Goal: Task Accomplishment & Management: Complete application form

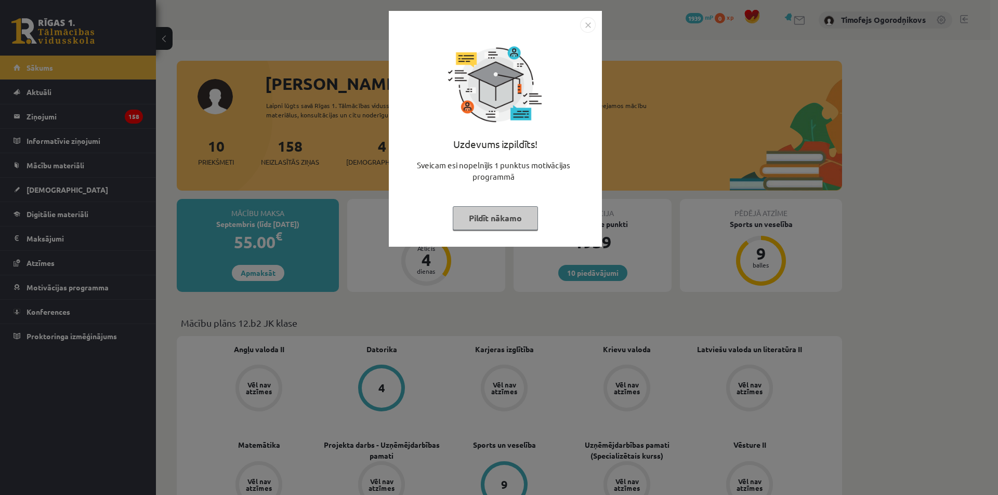
click at [587, 25] on img "Close" at bounding box center [588, 25] width 16 height 16
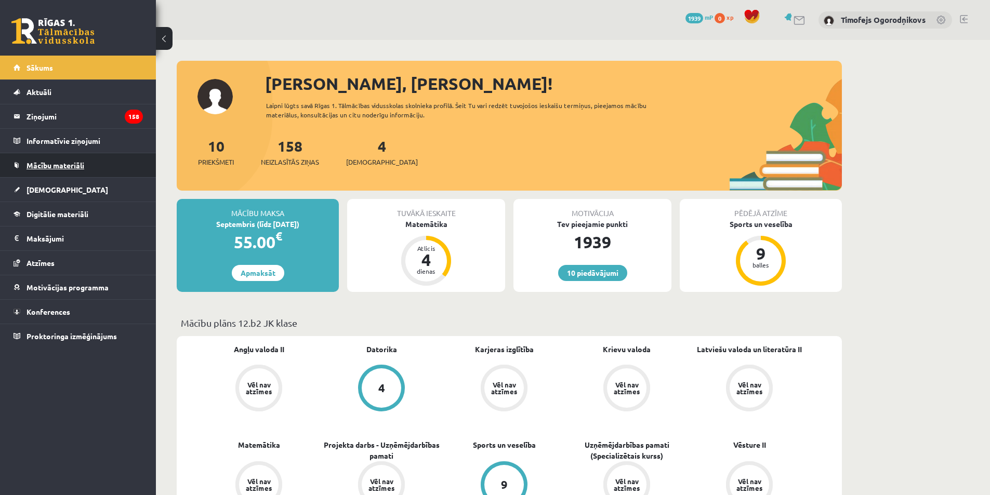
click at [68, 160] on link "Mācību materiāli" at bounding box center [78, 165] width 129 height 24
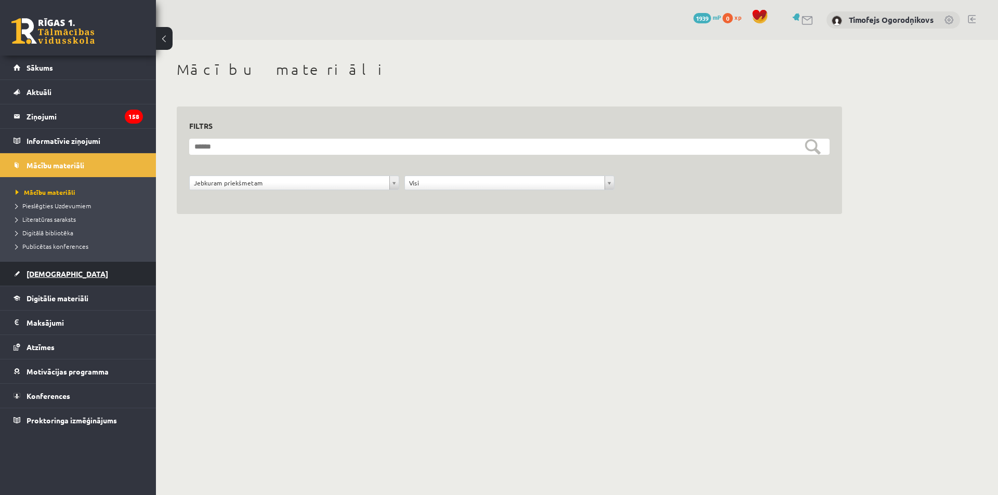
click at [50, 268] on link "[DEMOGRAPHIC_DATA]" at bounding box center [78, 274] width 129 height 24
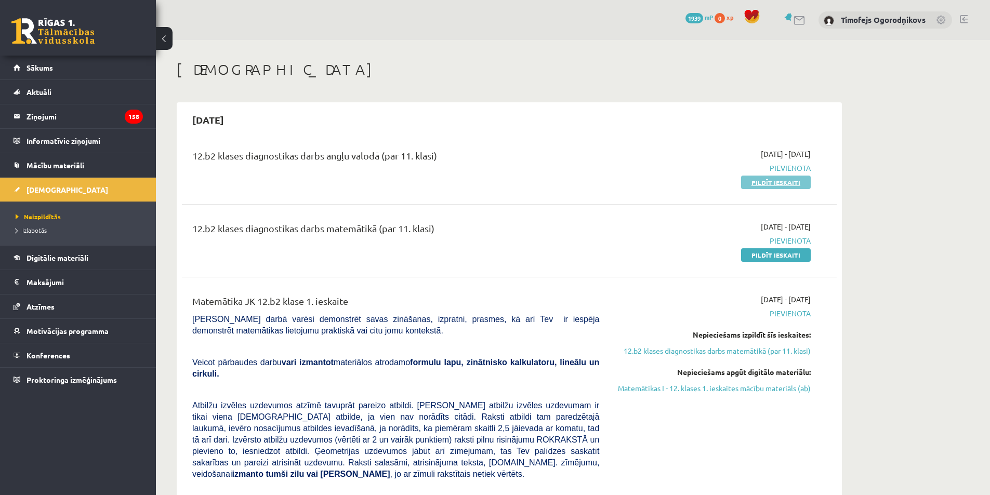
click at [782, 180] on link "Pildīt ieskaiti" at bounding box center [776, 183] width 70 height 14
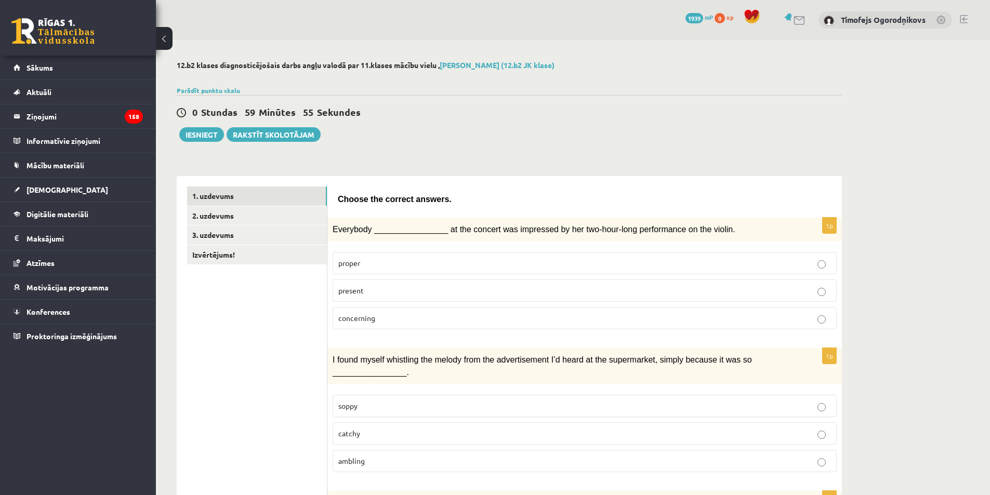
scroll to position [104, 0]
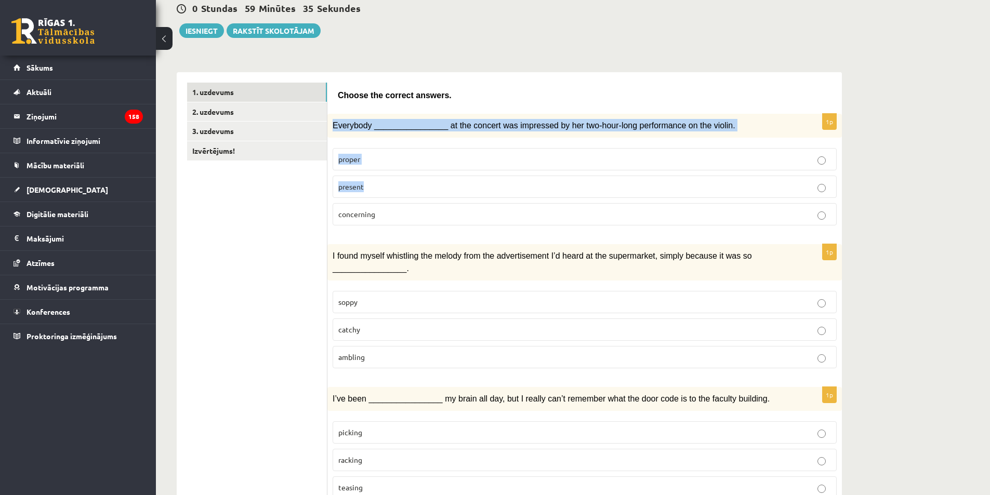
drag, startPoint x: 331, startPoint y: 124, endPoint x: 526, endPoint y: 183, distance: 204.2
click at [551, 192] on div "1p Everybody ________________ at the concert was impressed by her two-hour-long…" at bounding box center [584, 174] width 515 height 120
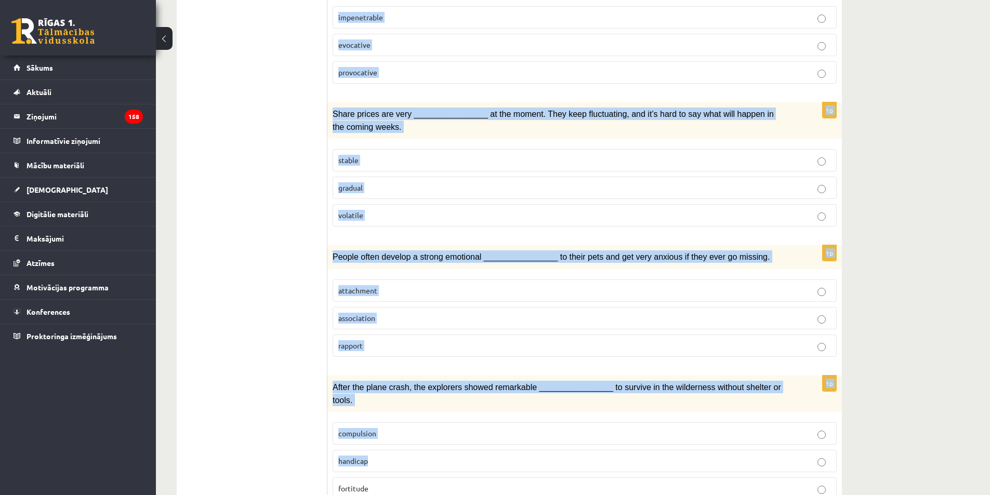
scroll to position [1404, 0]
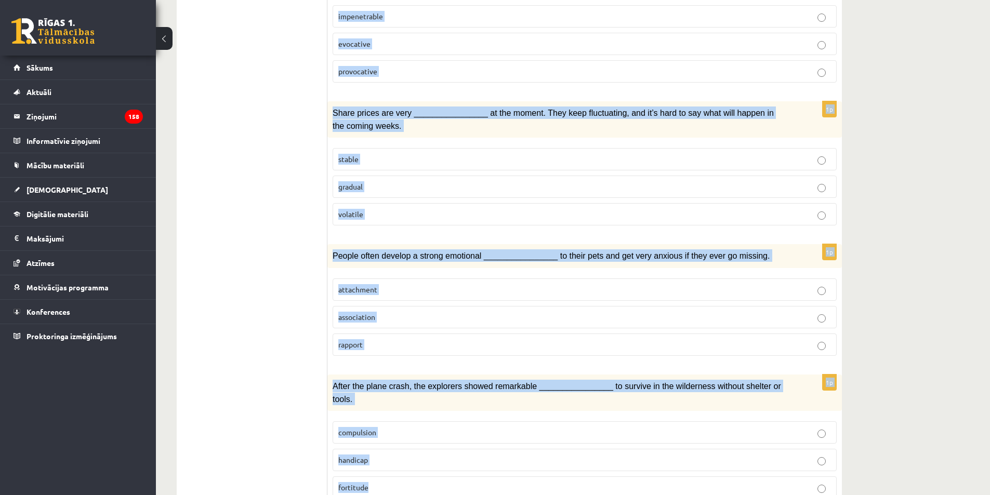
drag, startPoint x: 332, startPoint y: 90, endPoint x: 491, endPoint y: 457, distance: 400.2
copy form "Choose the correct answers. 1p Everybody ________________ at the concert was im…"
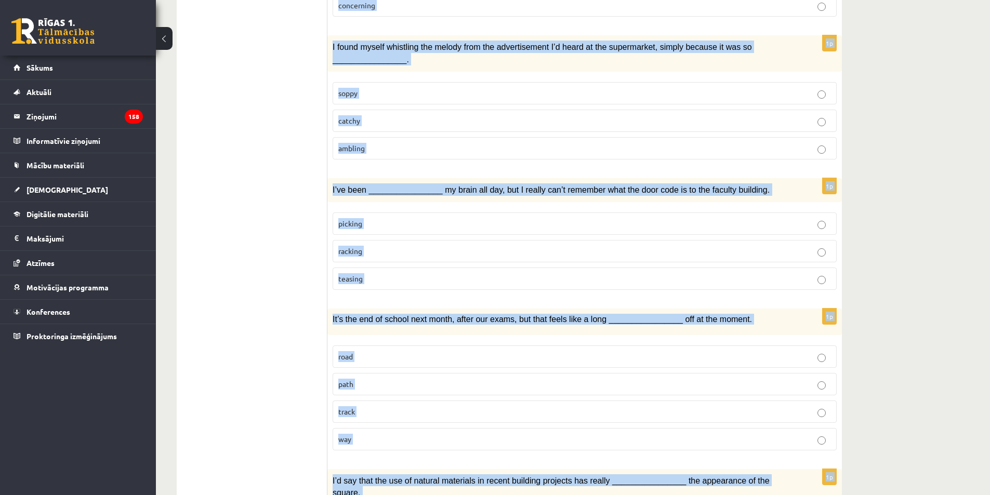
scroll to position [0, 0]
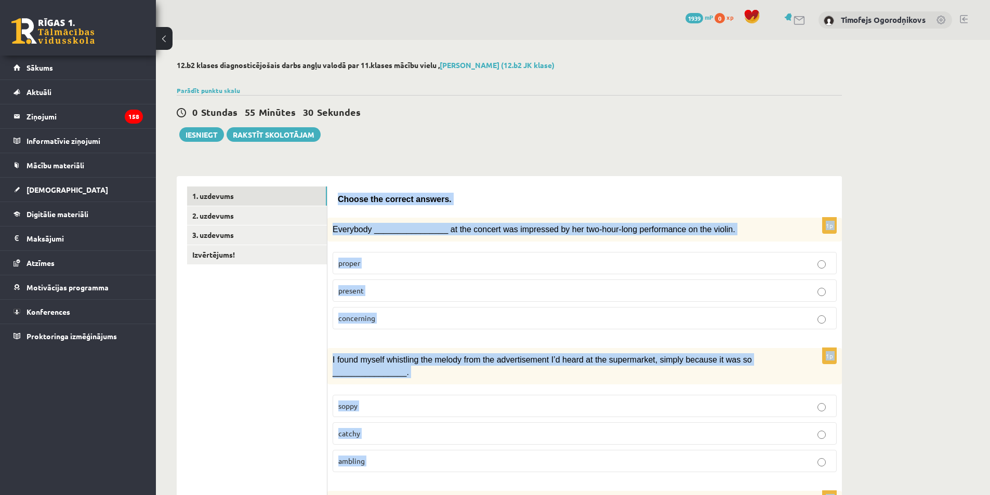
click at [390, 196] on span "Choose the correct answers." at bounding box center [395, 199] width 114 height 9
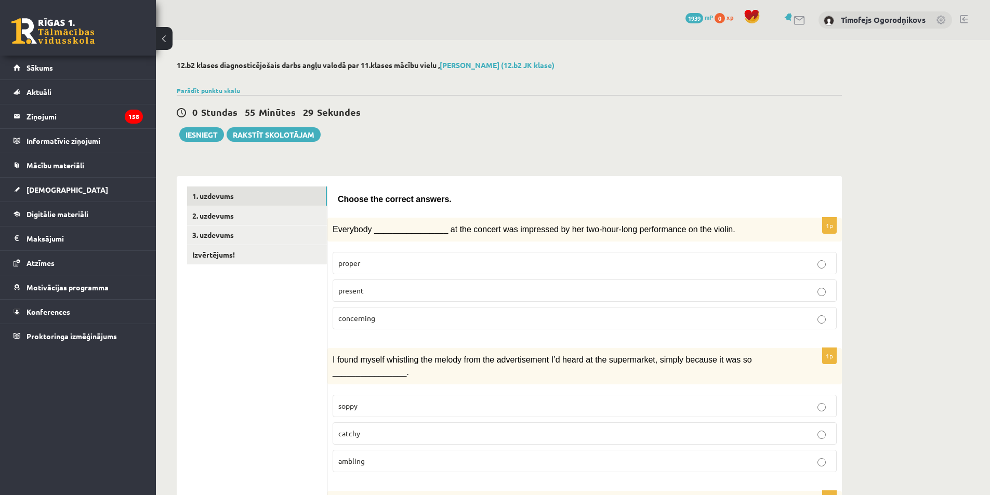
click at [372, 286] on p "present" at bounding box center [584, 290] width 493 height 11
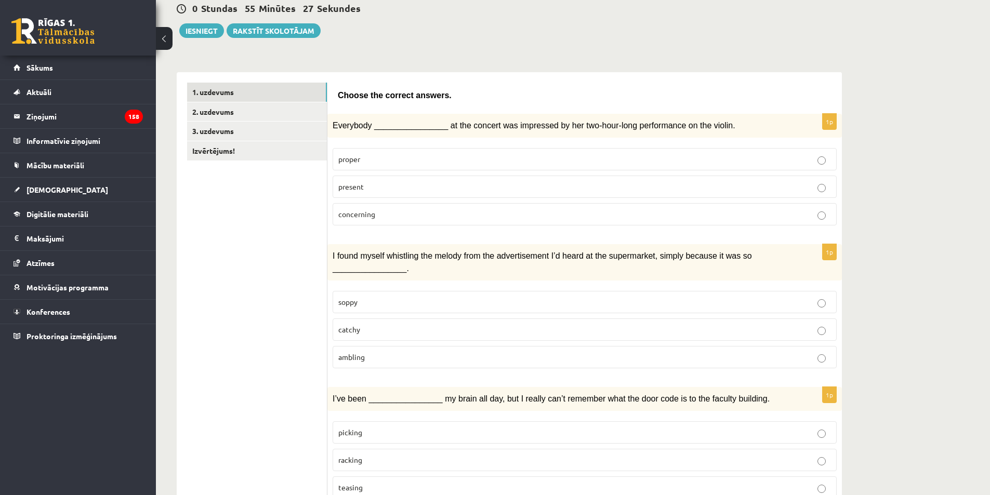
scroll to position [208, 0]
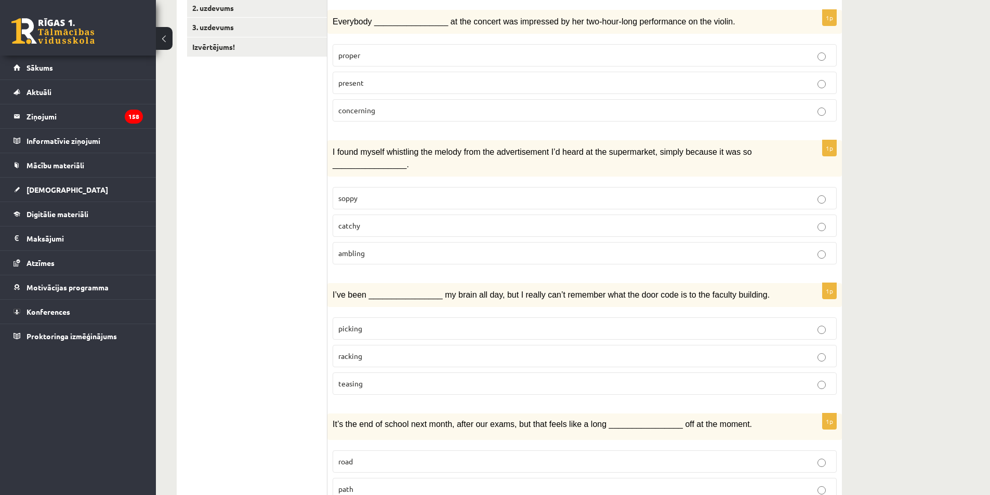
click at [378, 220] on p "catchy" at bounding box center [584, 225] width 493 height 11
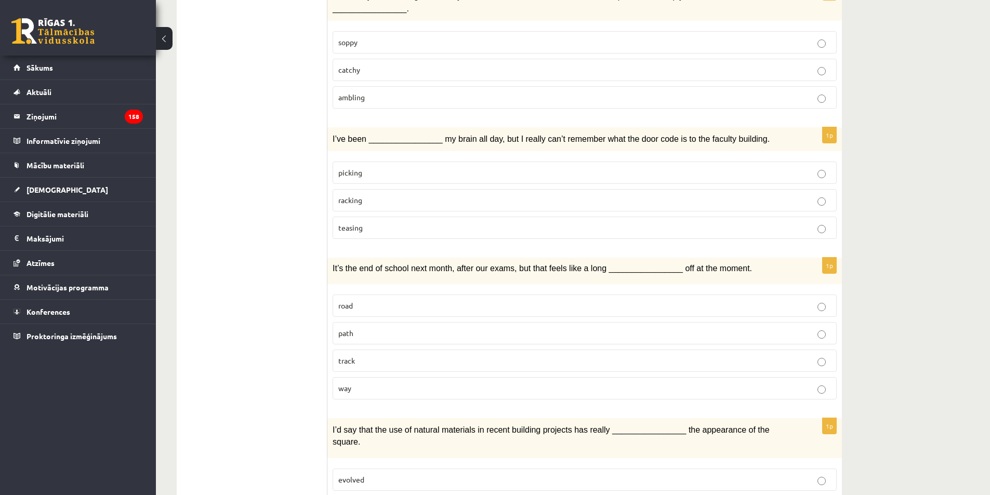
scroll to position [416, 0]
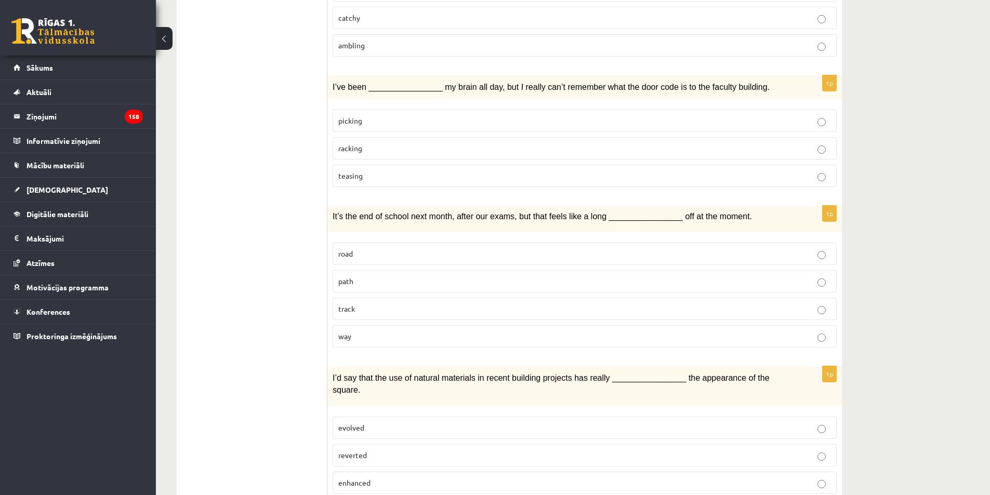
click at [406, 146] on p "racking" at bounding box center [584, 148] width 493 height 11
click at [371, 334] on p "way" at bounding box center [584, 336] width 493 height 11
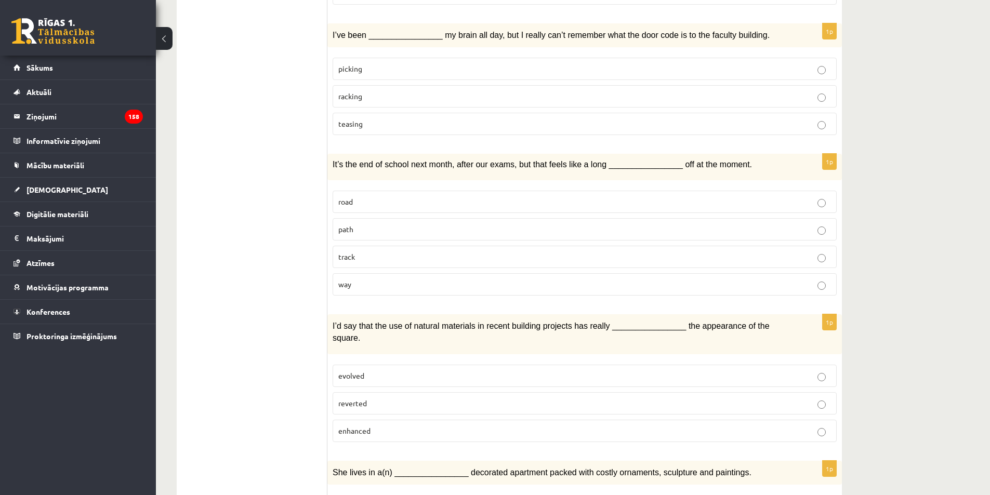
scroll to position [520, 0]
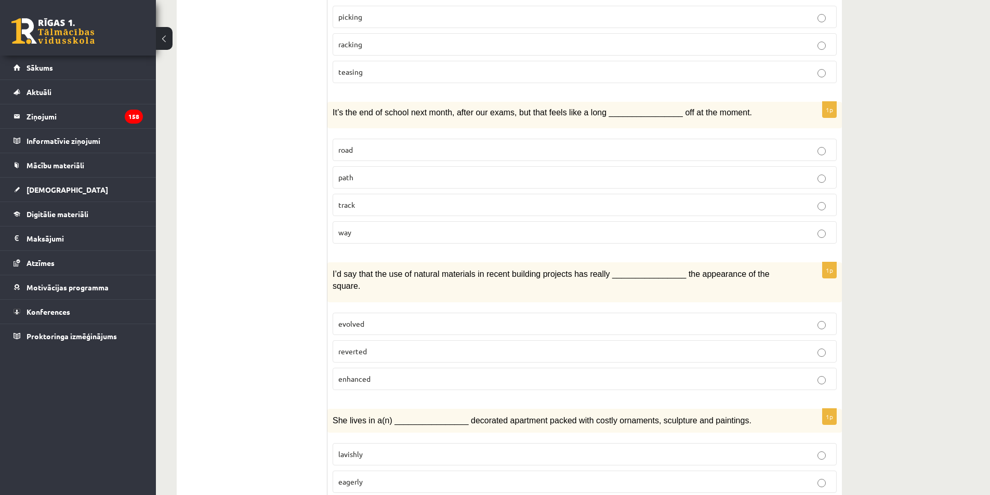
click at [384, 371] on label "enhanced" at bounding box center [585, 379] width 504 height 22
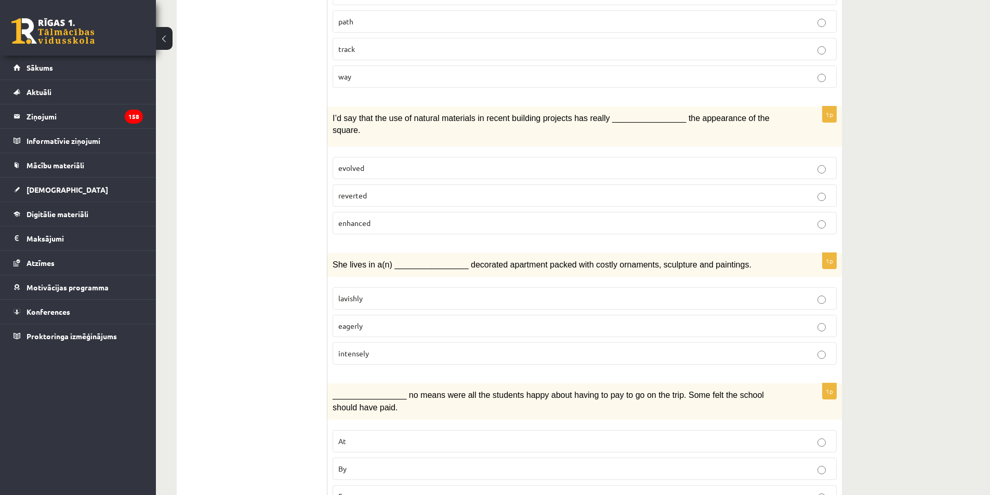
click at [397, 293] on p "lavishly" at bounding box center [584, 298] width 493 height 11
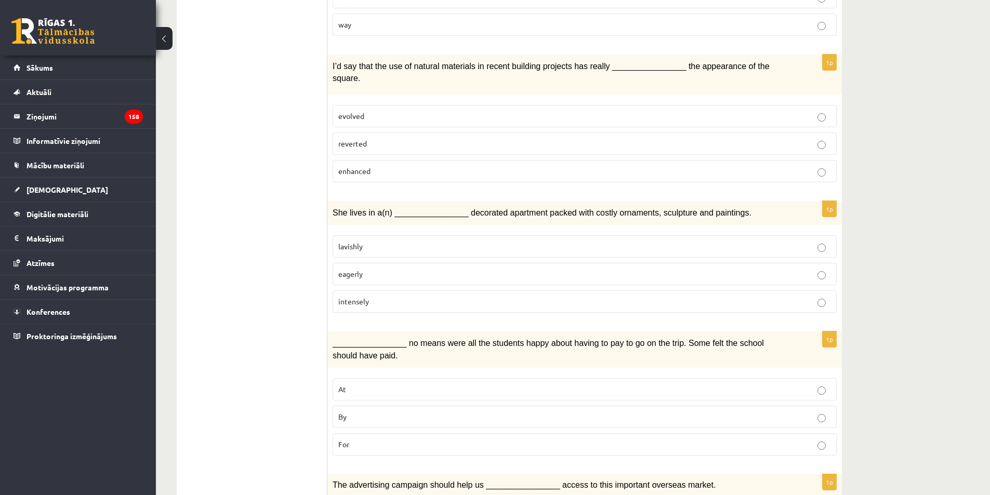
scroll to position [832, 0]
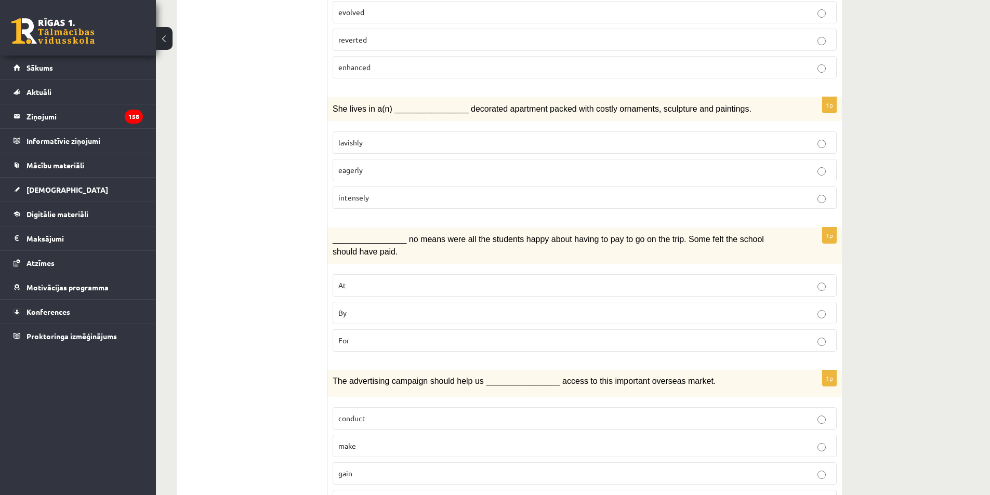
click at [394, 308] on p "By" at bounding box center [584, 313] width 493 height 11
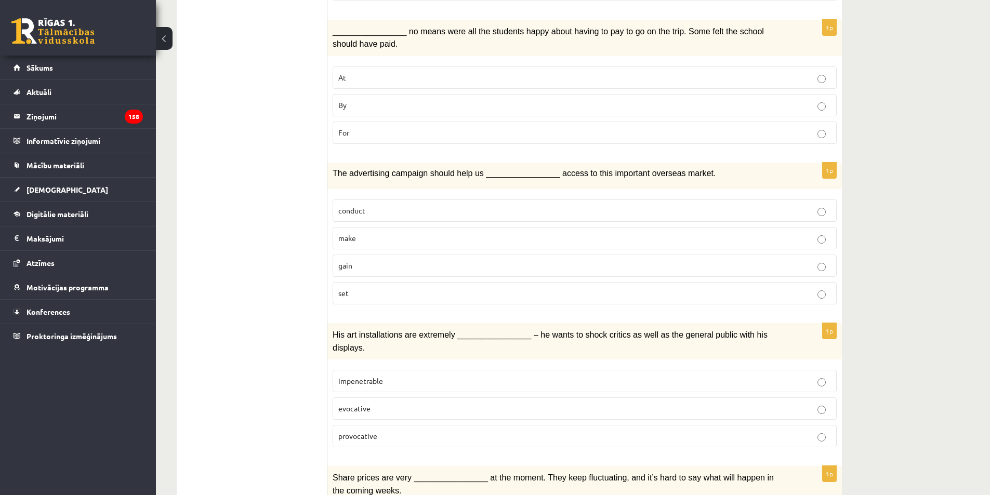
click at [394, 260] on p "gain" at bounding box center [584, 265] width 493 height 11
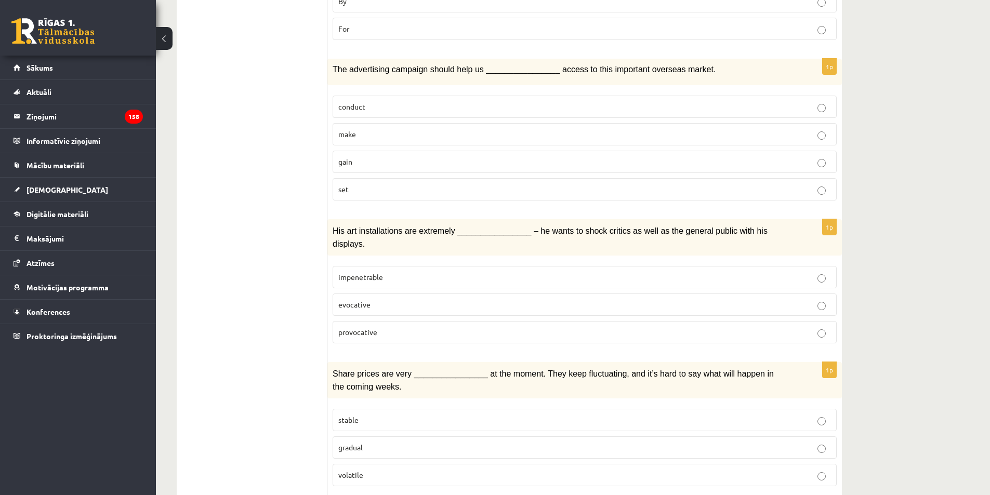
click at [413, 327] on p "provocative" at bounding box center [584, 332] width 493 height 11
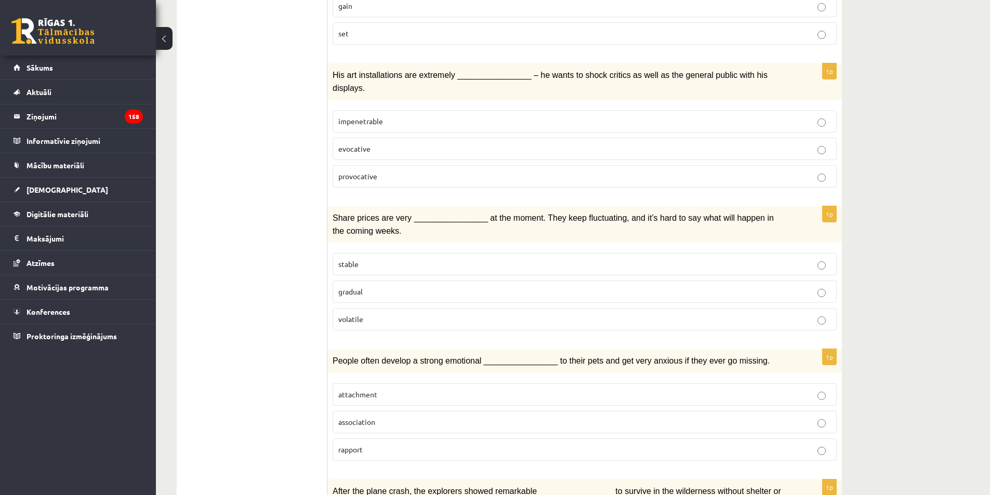
click at [401, 314] on p "volatile" at bounding box center [584, 319] width 493 height 11
click at [423, 389] on p "attachment" at bounding box center [584, 394] width 493 height 11
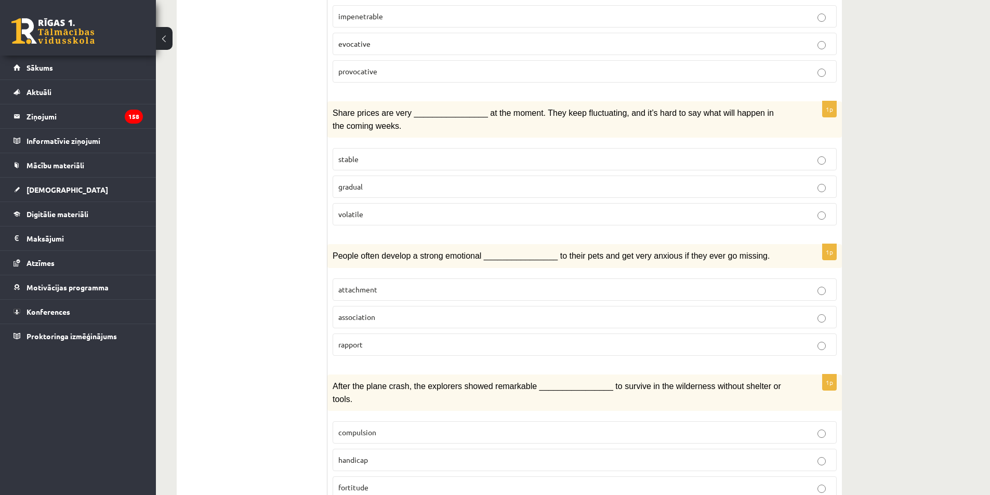
click at [398, 482] on p "fortitude" at bounding box center [584, 487] width 493 height 11
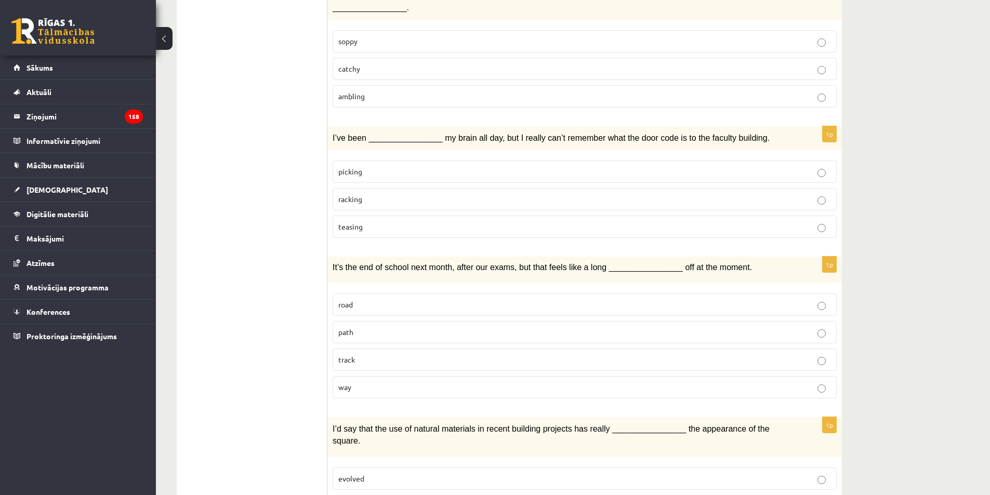
scroll to position [0, 0]
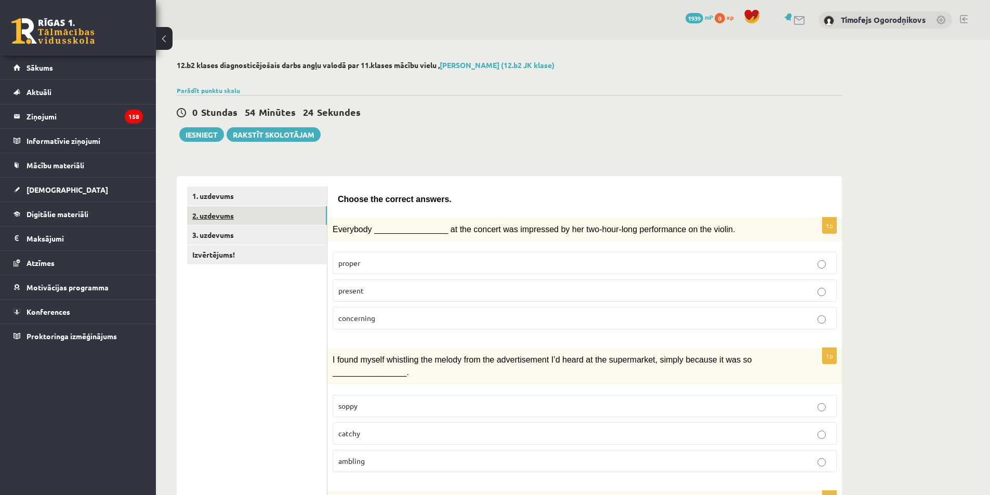
click at [290, 214] on link "2. uzdevums" at bounding box center [257, 215] width 140 height 19
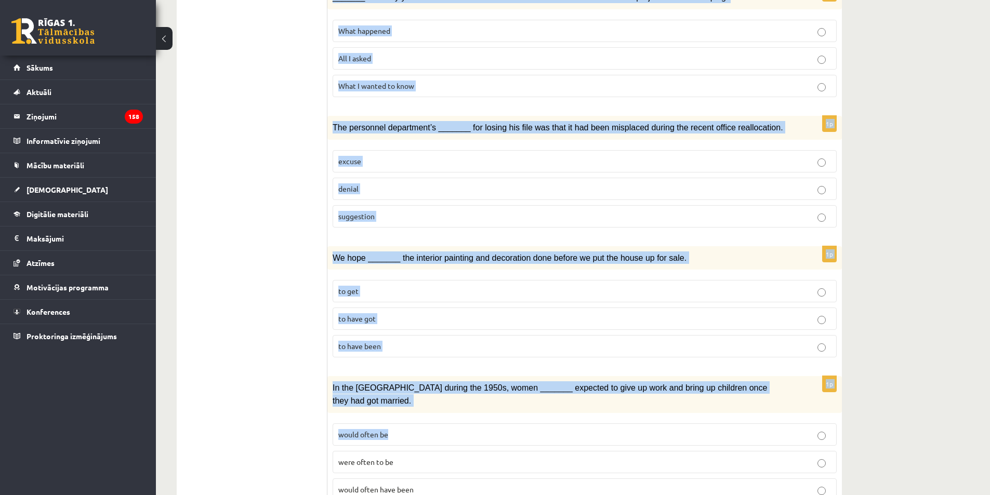
scroll to position [1041, 0]
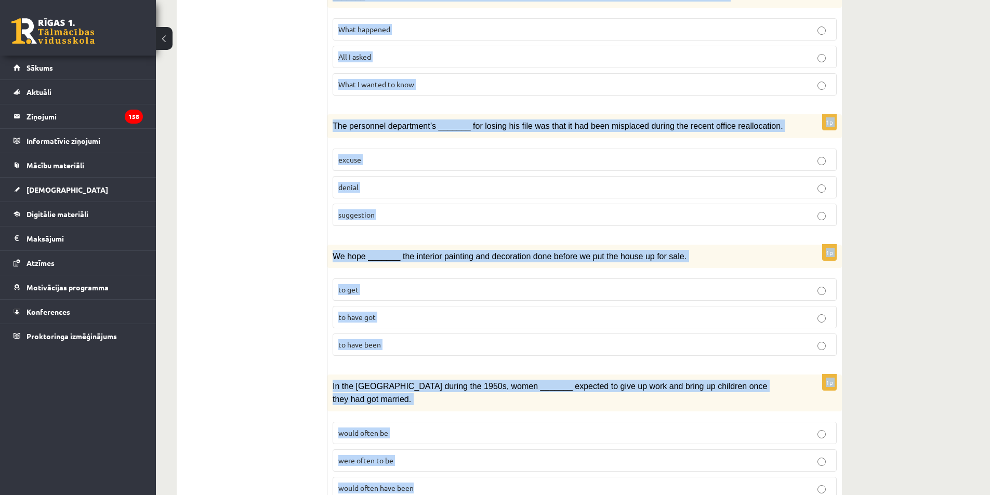
drag, startPoint x: 338, startPoint y: 197, endPoint x: 650, endPoint y: 487, distance: 425.8
copy form "Circle the form that cannot be used to complete the sentences. 1p _______, Judy…"
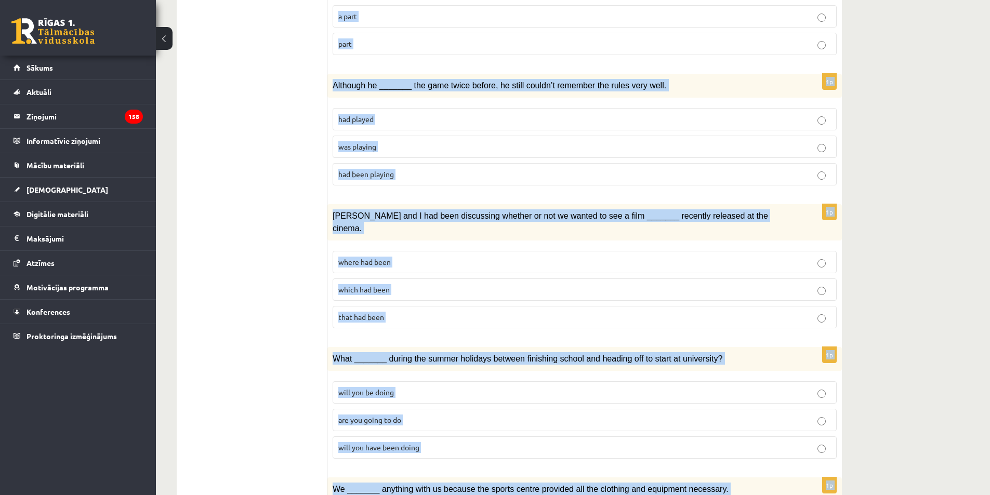
scroll to position [106, 0]
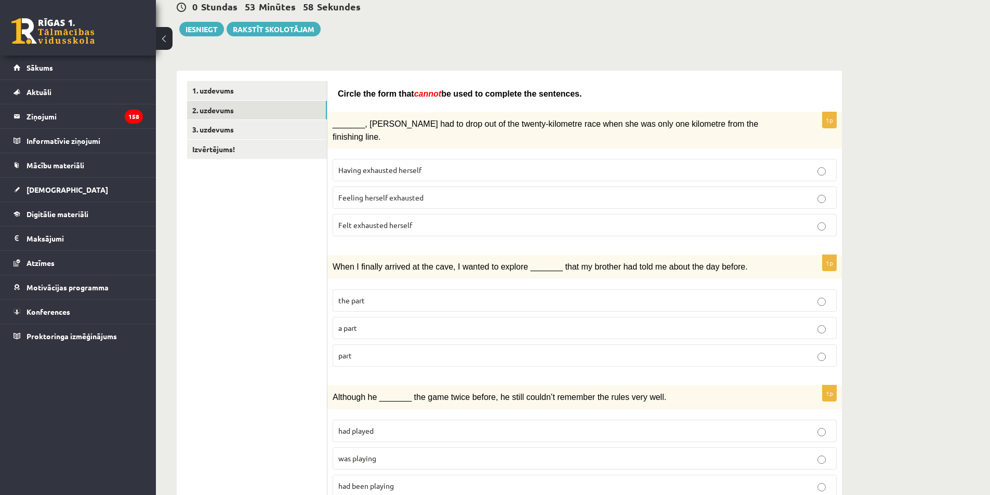
click at [372, 220] on span "Felt exhausted herself" at bounding box center [375, 224] width 74 height 9
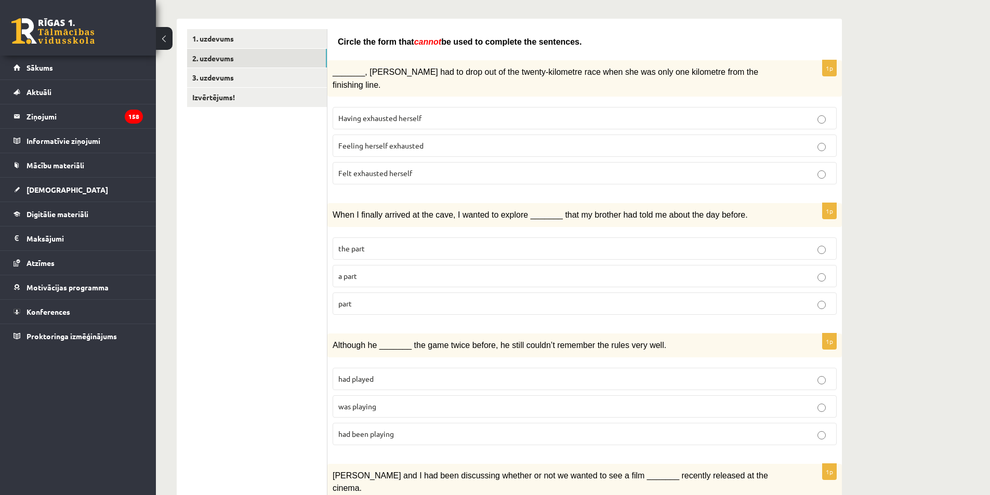
click at [373, 298] on p "part" at bounding box center [584, 303] width 493 height 11
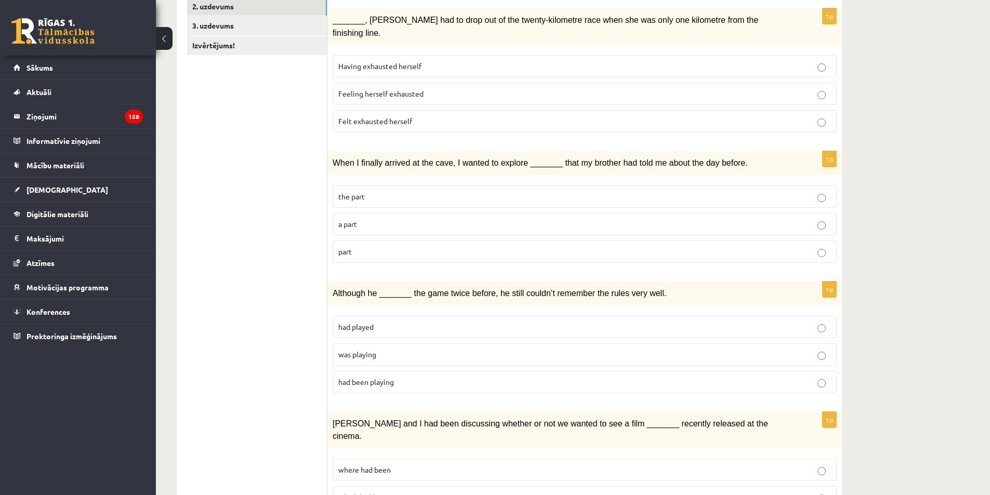
scroll to position [261, 0]
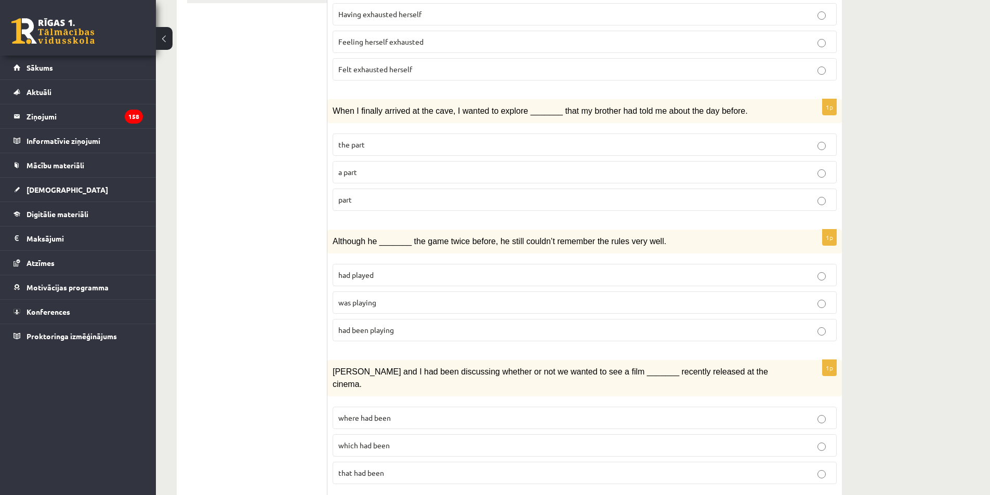
click at [399, 297] on label "was playing" at bounding box center [585, 303] width 504 height 22
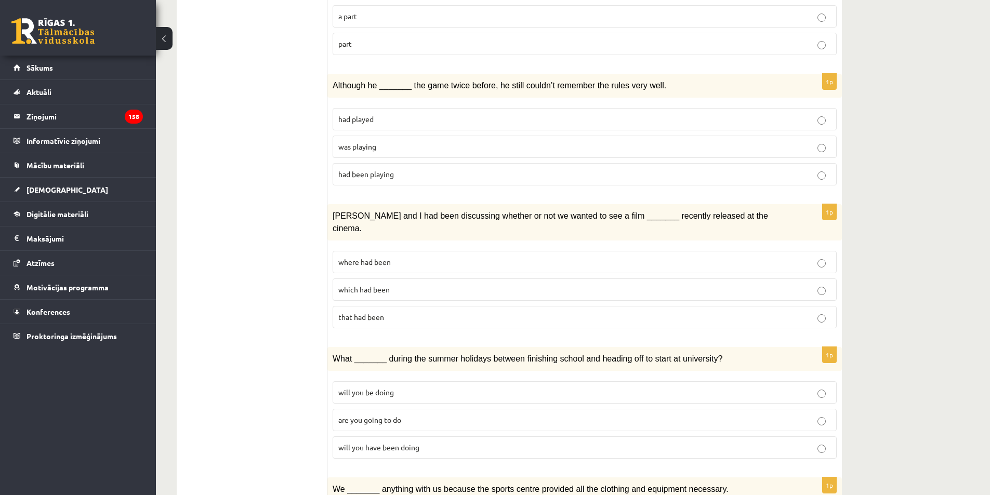
click at [404, 257] on p "where had been" at bounding box center [584, 262] width 493 height 11
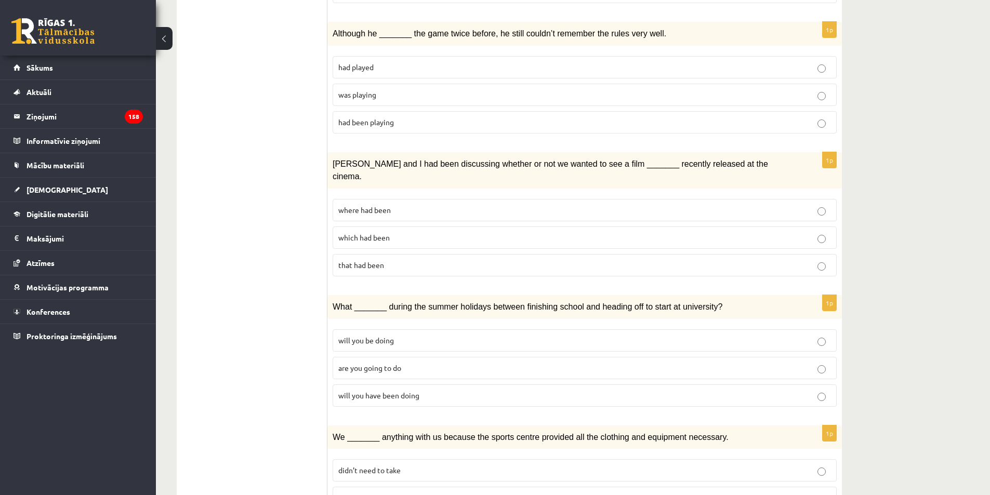
scroll to position [521, 0]
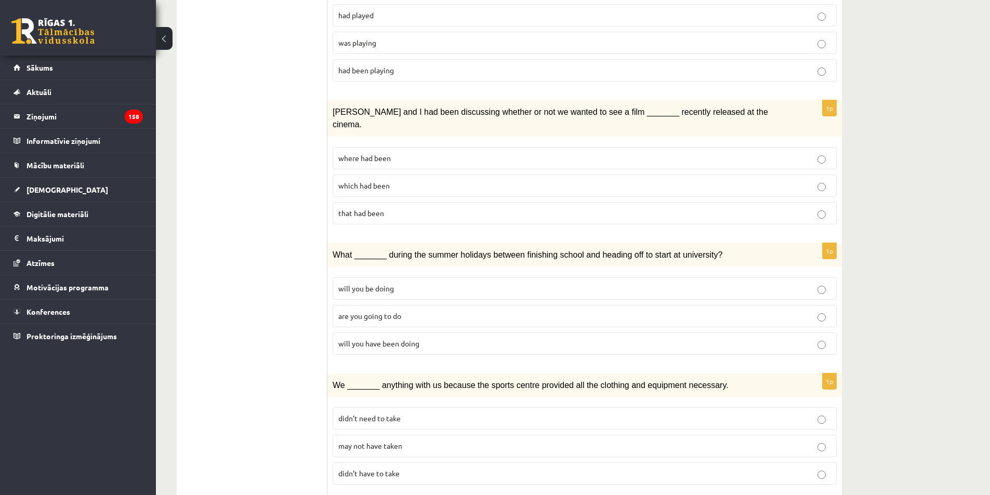
click at [413, 283] on p "will you be doing" at bounding box center [584, 288] width 493 height 11
click at [487, 338] on p "will you have been doing" at bounding box center [584, 343] width 493 height 11
click at [406, 278] on label "will you be doing" at bounding box center [585, 289] width 504 height 22
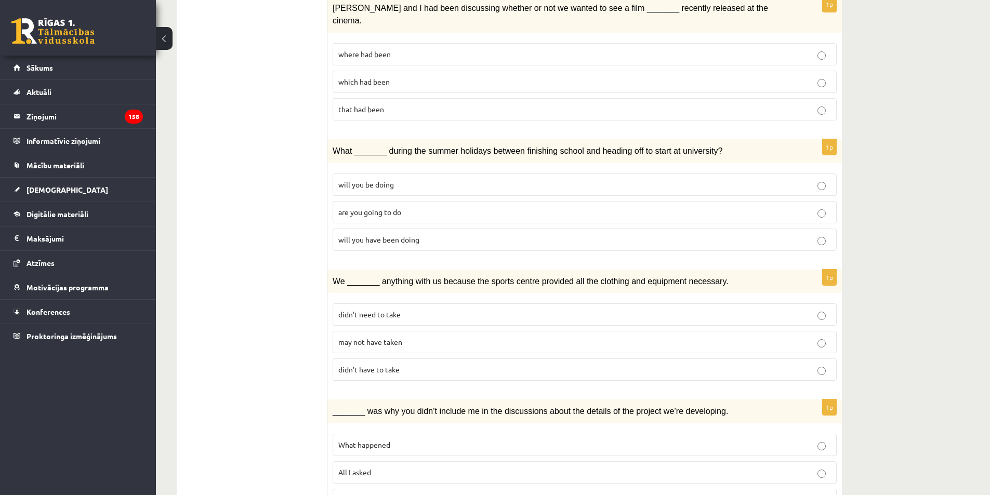
scroll to position [677, 0]
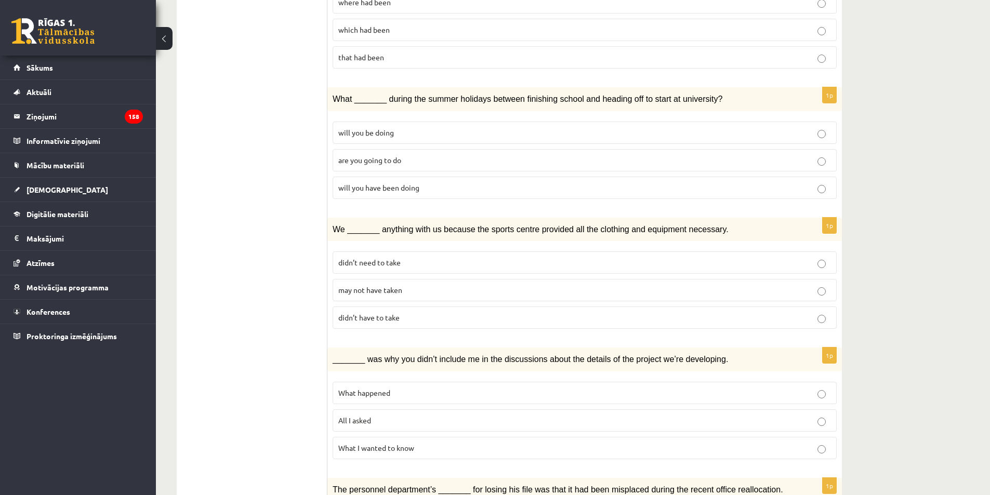
click at [449, 285] on p "may not have taken" at bounding box center [584, 290] width 493 height 11
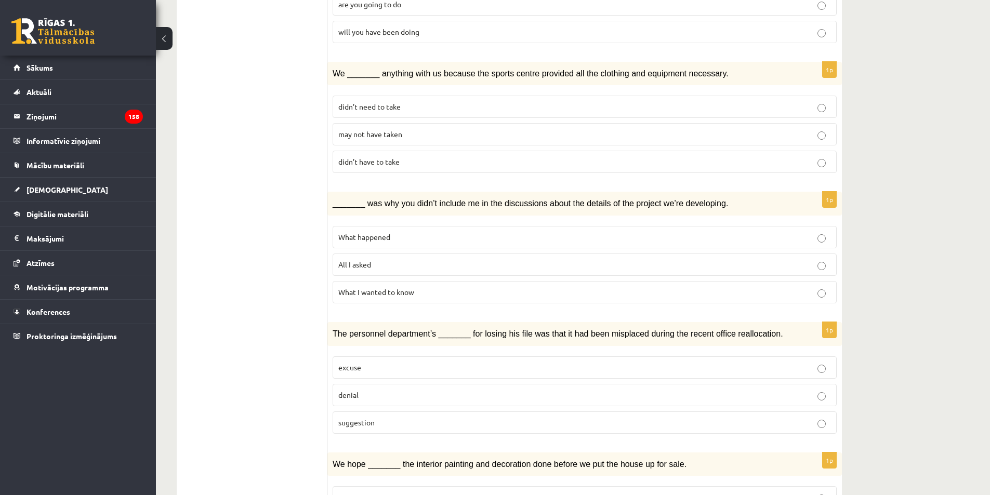
click at [421, 232] on p "What happened" at bounding box center [584, 237] width 493 height 11
click at [439, 390] on p "denial" at bounding box center [584, 395] width 493 height 11
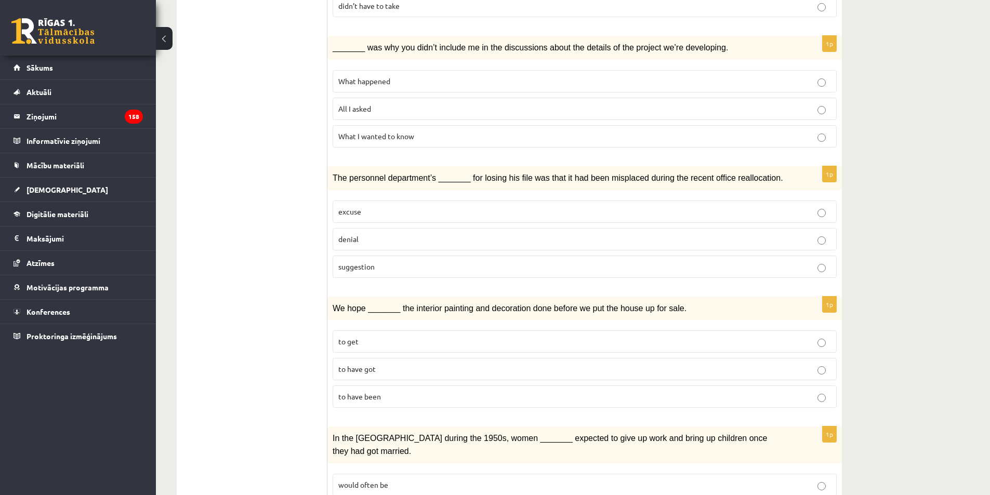
click at [418, 364] on p "to have got" at bounding box center [584, 369] width 493 height 11
click at [417, 391] on p "to have been" at bounding box center [584, 396] width 493 height 11
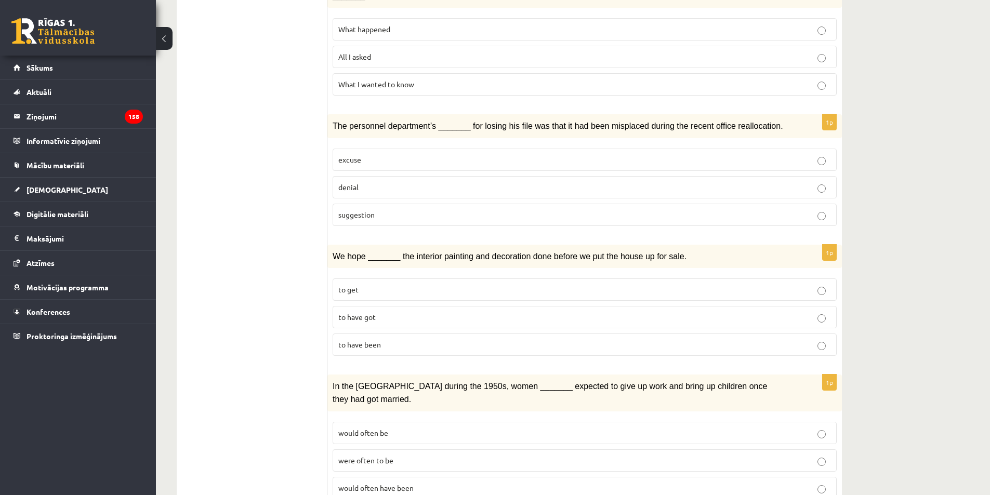
click at [479, 483] on p "would often have been" at bounding box center [584, 488] width 493 height 11
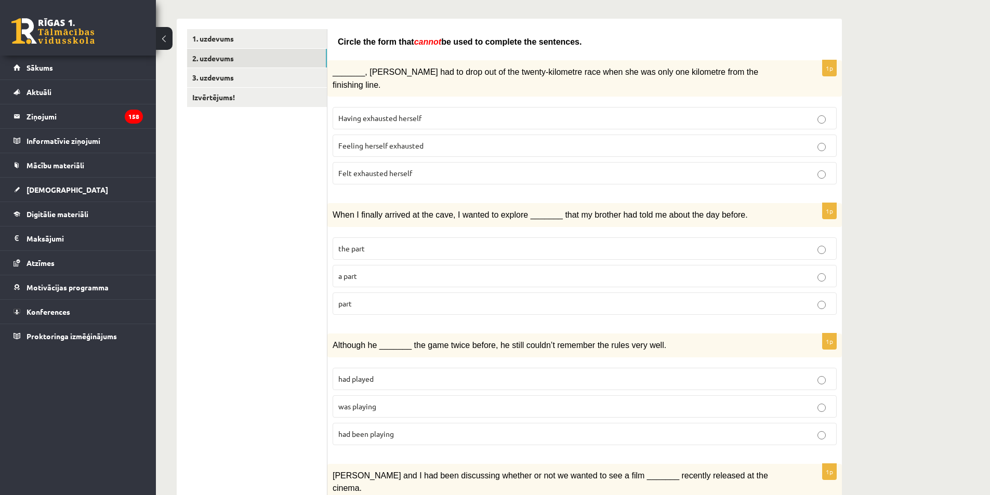
scroll to position [0, 0]
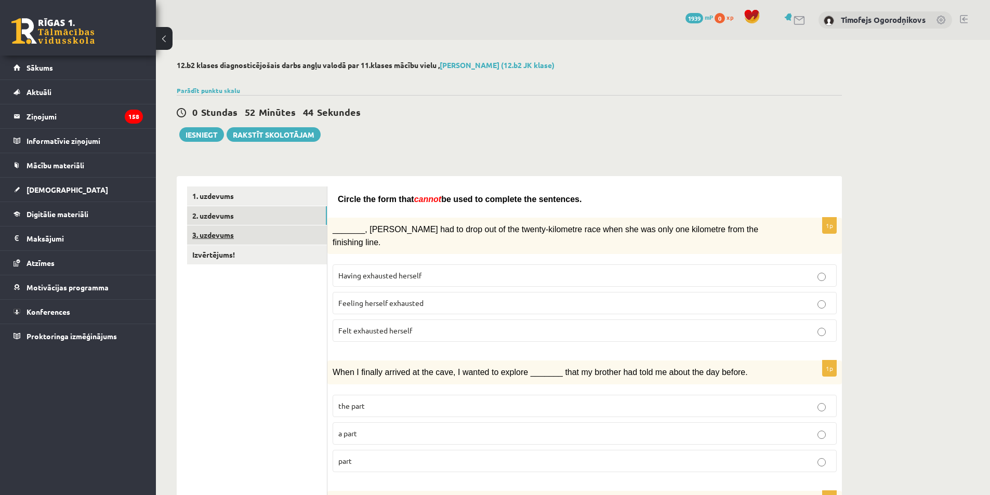
click at [277, 237] on link "3. uzdevums" at bounding box center [257, 235] width 140 height 19
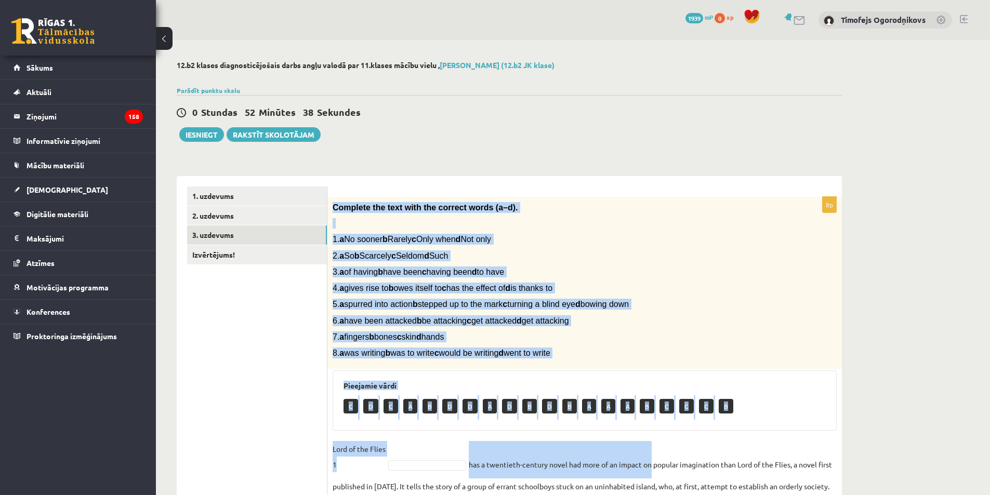
scroll to position [189, 0]
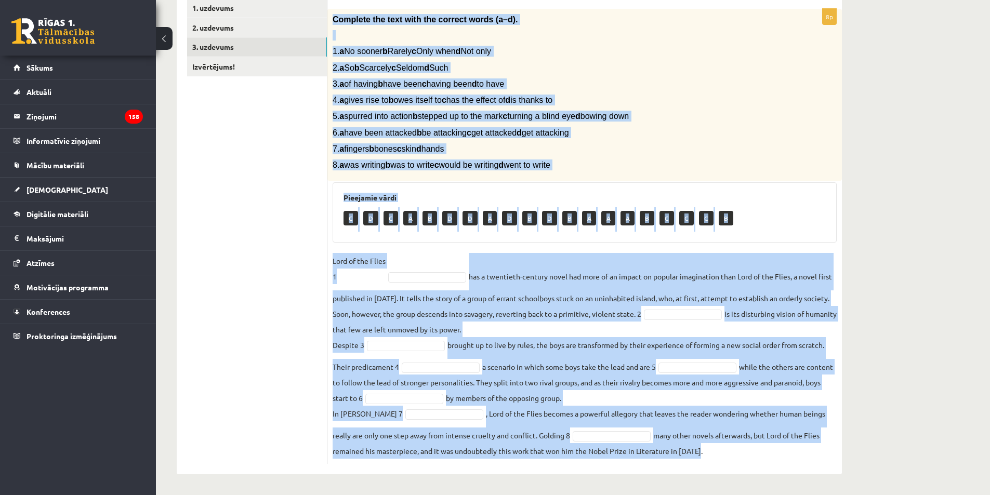
drag, startPoint x: 332, startPoint y: 208, endPoint x: 784, endPoint y: 459, distance: 517.0
click at [784, 459] on div "8p Complete the text with the correct words (a–d). 1. a No sooner b Rarely c On…" at bounding box center [584, 236] width 515 height 455
copy div "Complete the text with the correct words (a–d). 1. a No sooner b Rarely c Only …"
click at [434, 244] on div "8p Complete the text with the correct words (a–d). 1. a No sooner b Rarely c On…" at bounding box center [584, 236] width 515 height 455
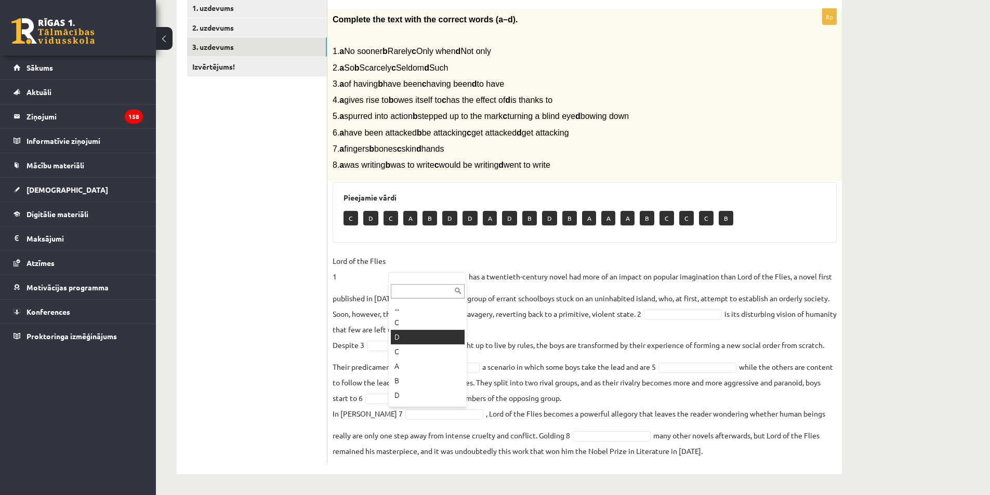
type input "*"
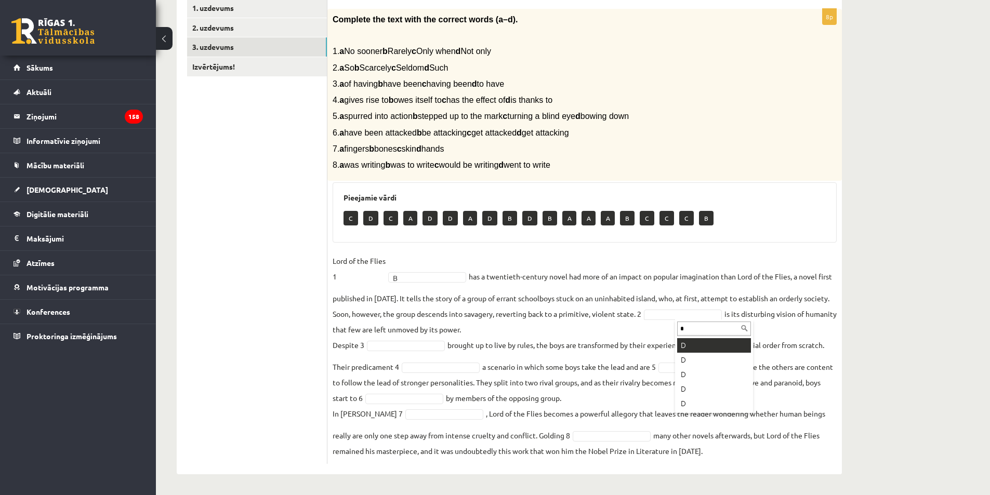
type input "*"
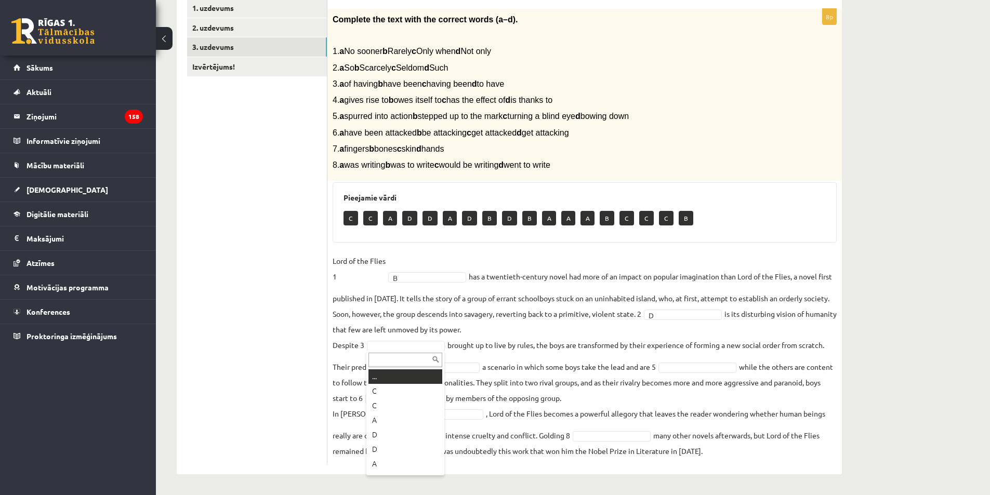
drag, startPoint x: 423, startPoint y: 344, endPoint x: 423, endPoint y: 337, distance: 6.8
type input "*"
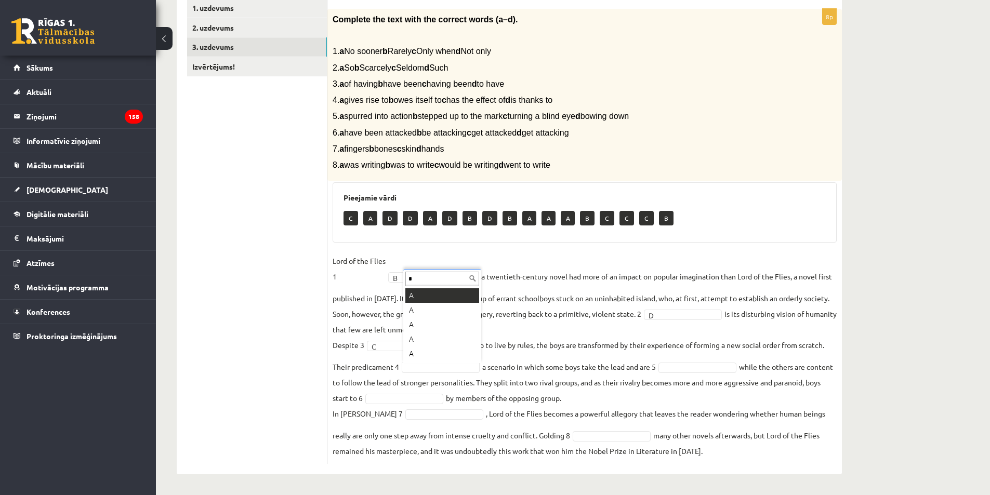
type input "*"
click at [726, 373] on fieldset "Lord of the Flies 1 B * has a twentieth-century novel had more of an impact on …" at bounding box center [585, 356] width 504 height 206
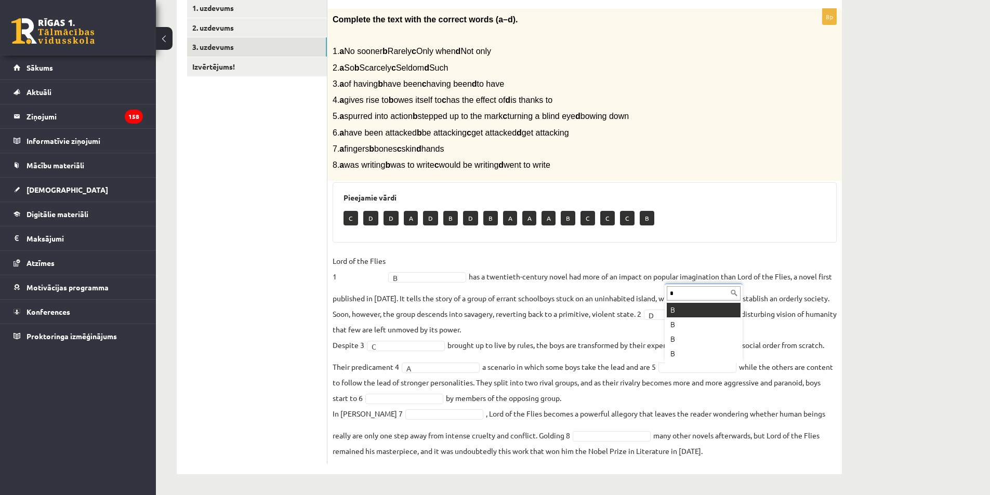
type input "*"
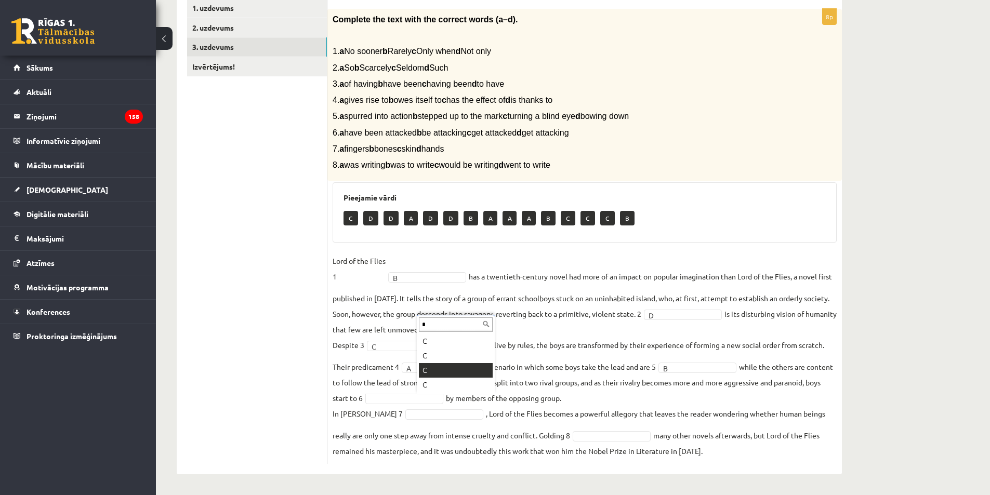
type input "*"
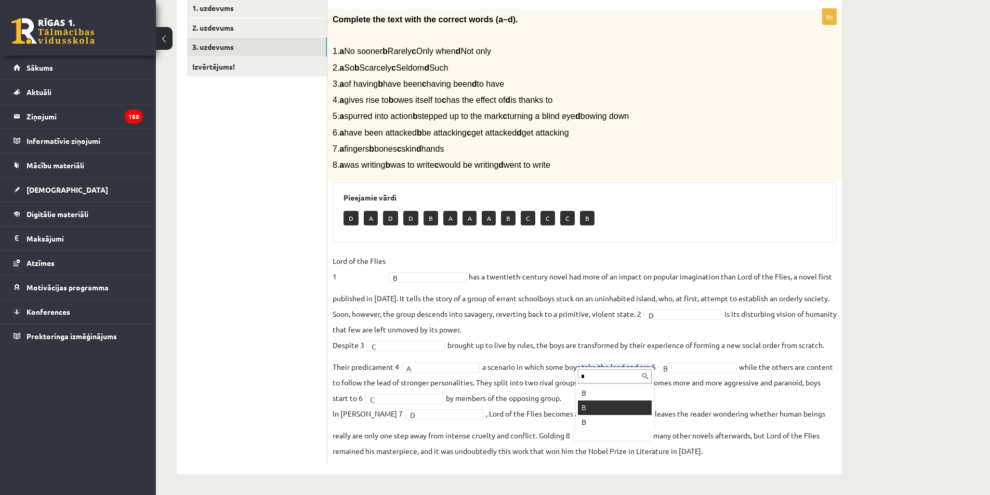
type input "*"
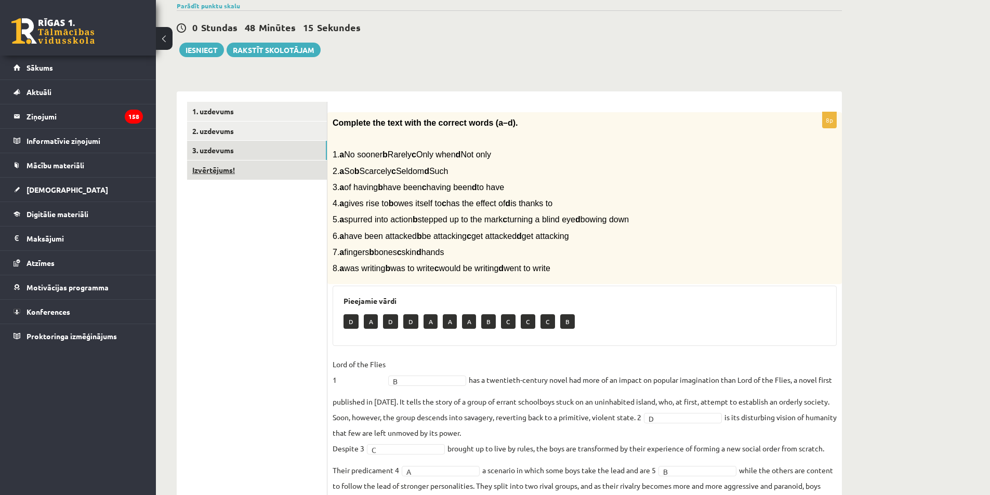
click at [267, 170] on link "Izvērtējums!" at bounding box center [257, 170] width 140 height 19
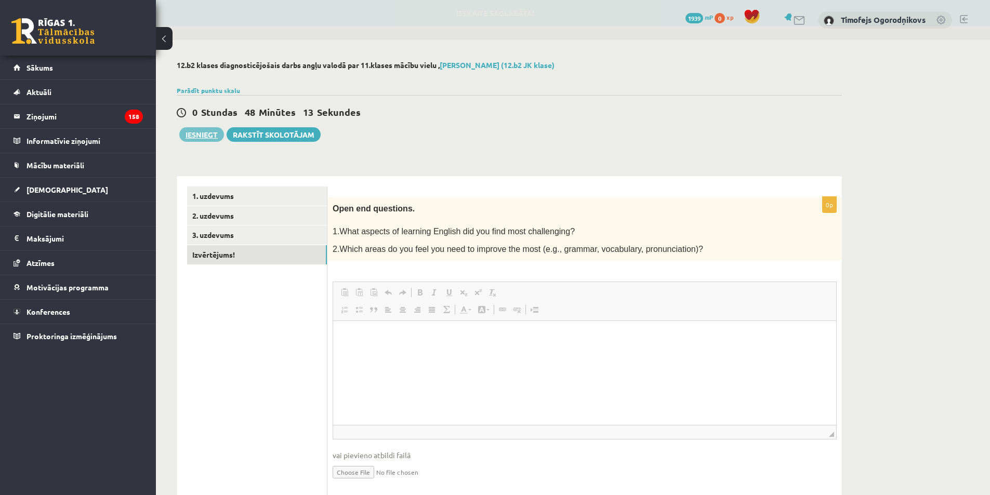
scroll to position [0, 0]
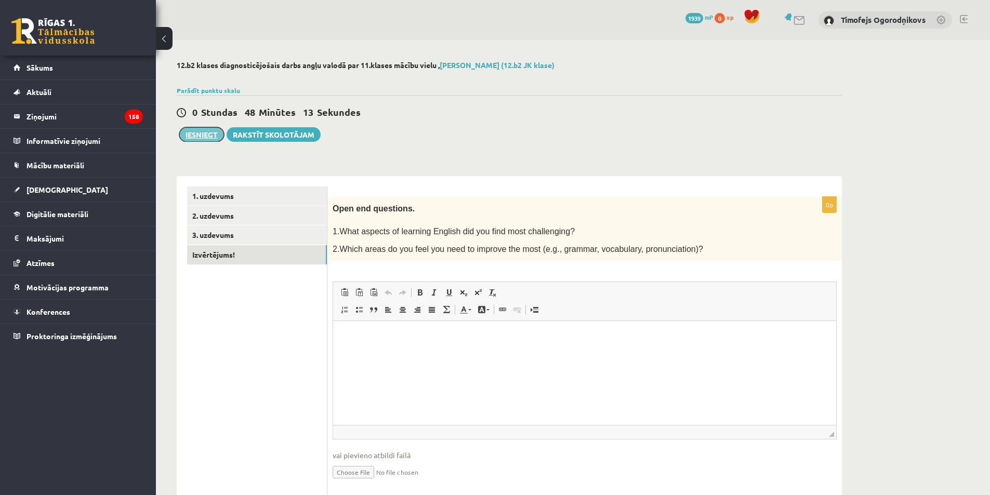
click at [199, 131] on button "Iesniegt" at bounding box center [201, 134] width 45 height 15
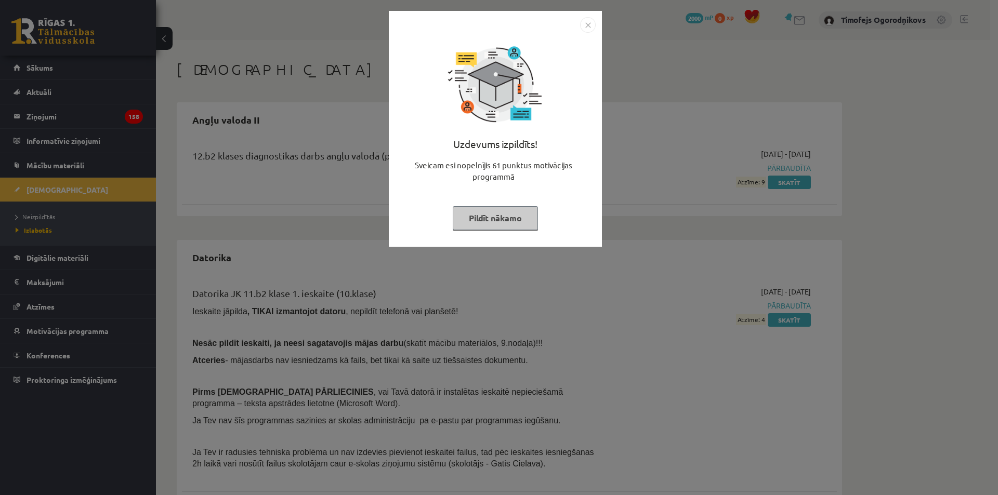
click at [594, 26] on img "Close" at bounding box center [588, 25] width 16 height 16
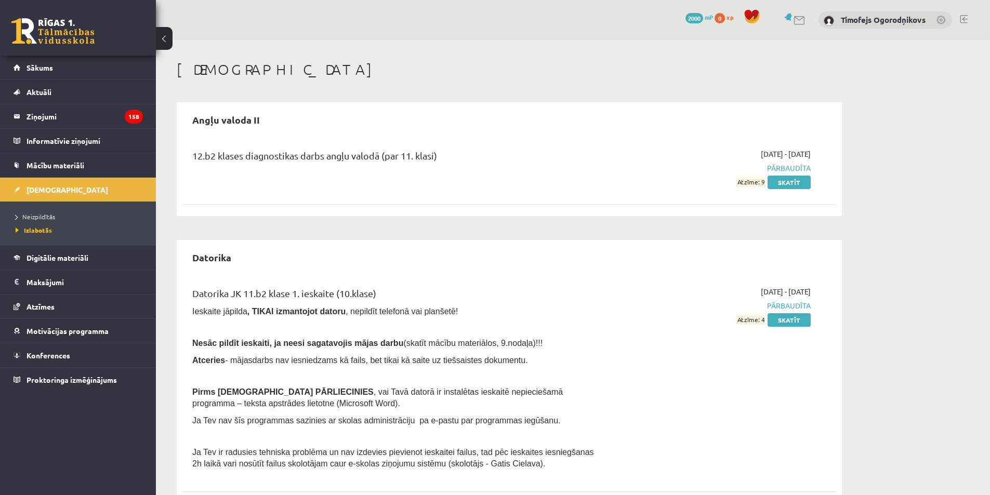
scroll to position [104, 0]
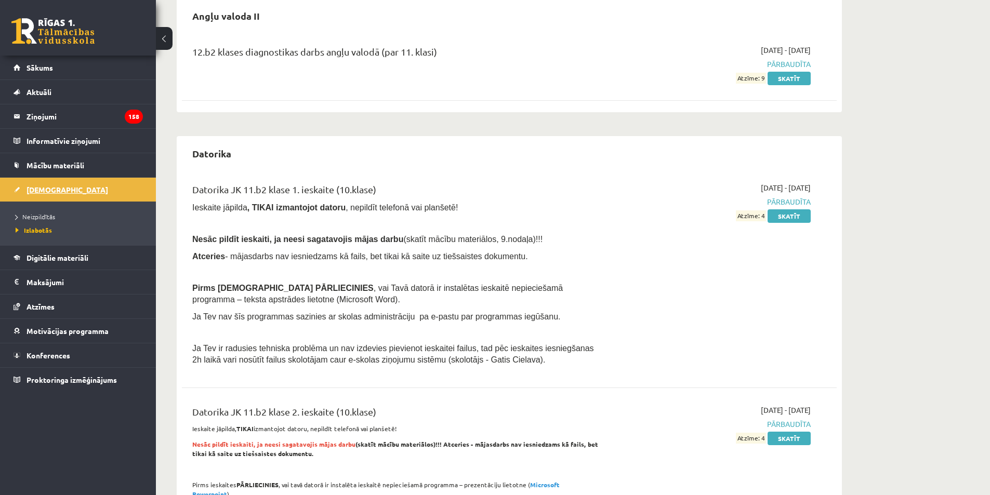
click at [128, 188] on link "[DEMOGRAPHIC_DATA]" at bounding box center [78, 190] width 129 height 24
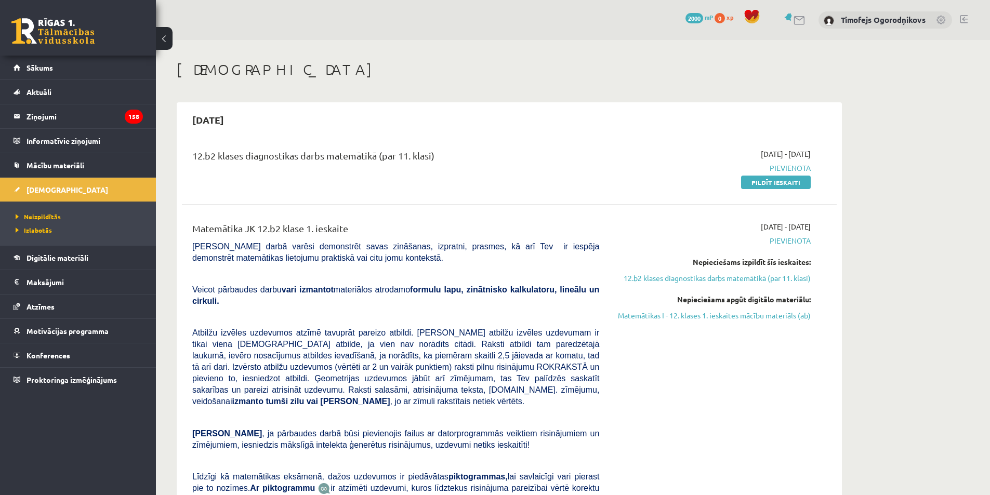
scroll to position [433, 0]
